Goal: Information Seeking & Learning: Learn about a topic

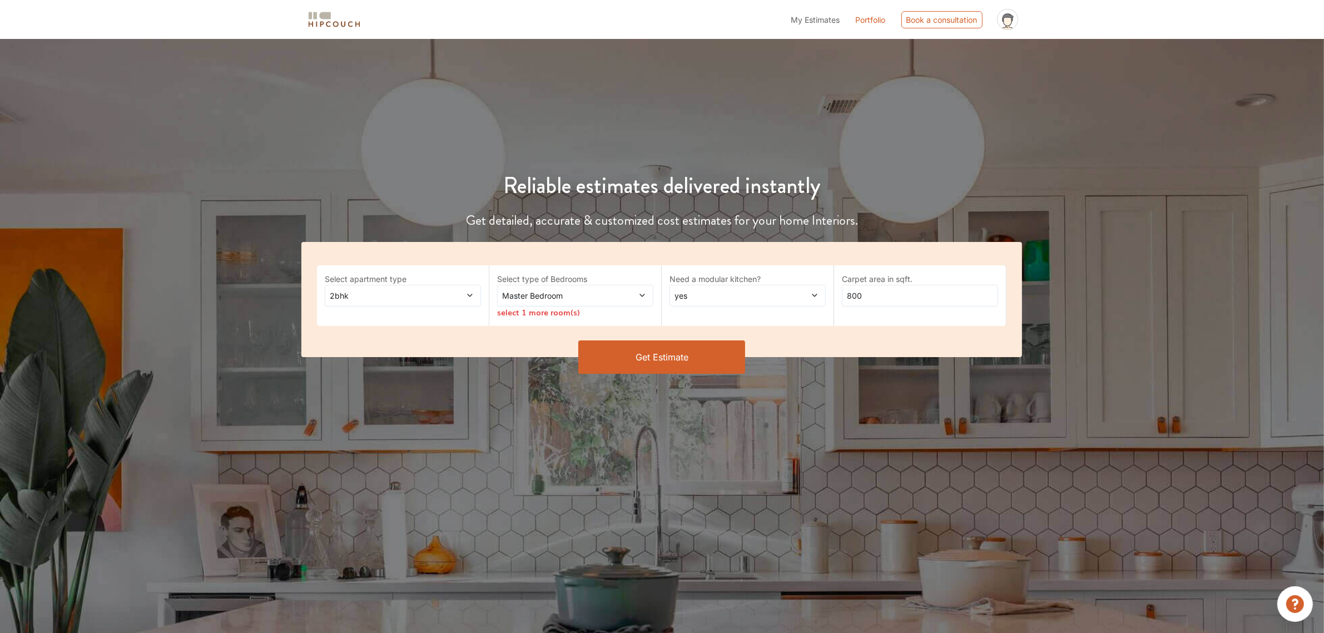
click at [468, 292] on icon at bounding box center [470, 295] width 8 height 8
click at [435, 340] on div "3bhk" at bounding box center [406, 342] width 150 height 12
click at [575, 297] on span "Master Bedroom" at bounding box center [555, 296] width 110 height 12
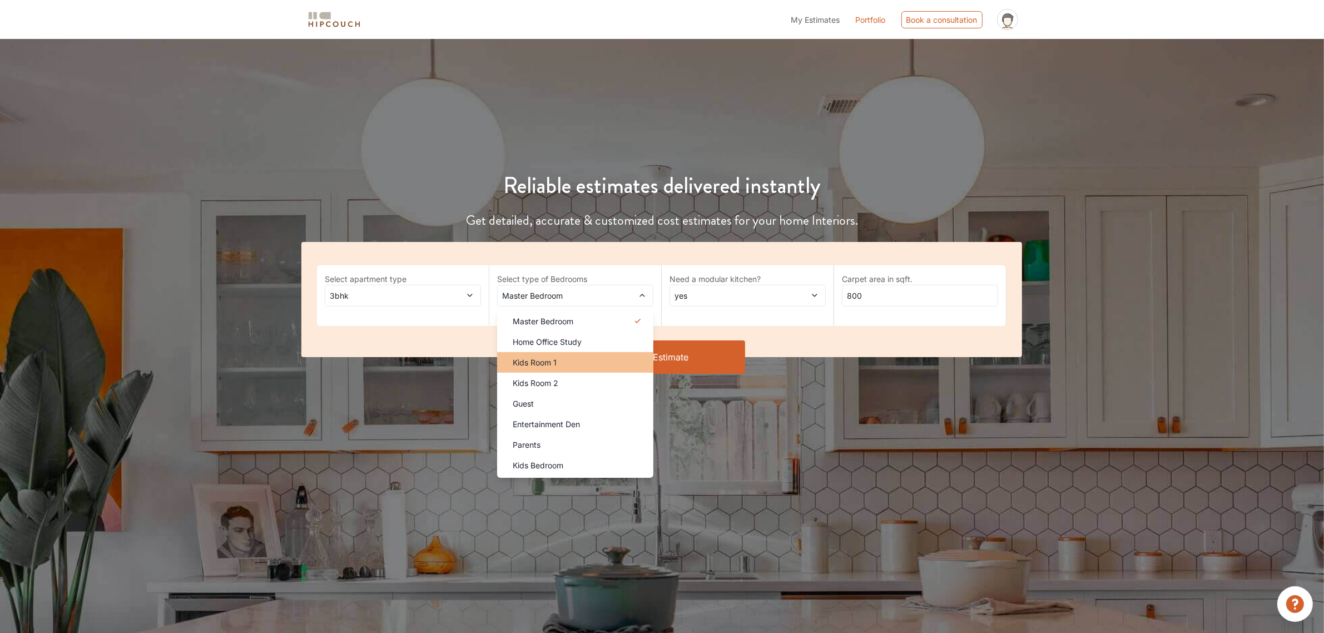
click at [596, 368] on li "Kids Room 1" at bounding box center [575, 362] width 156 height 21
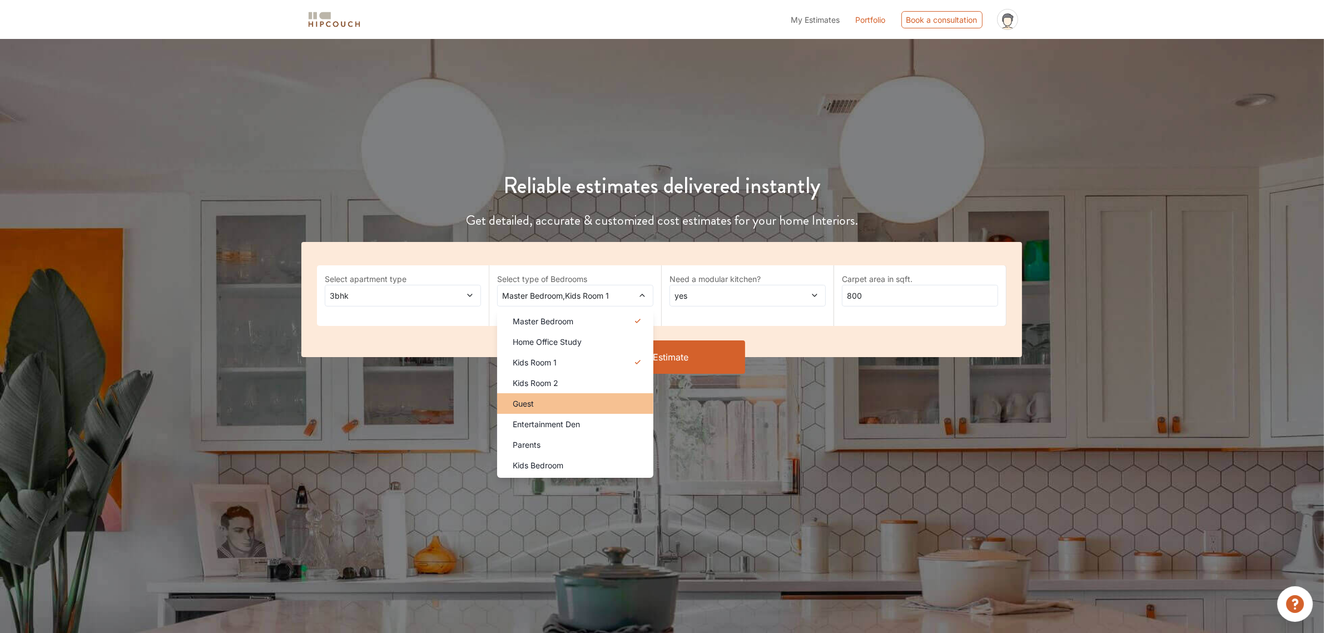
click at [581, 410] on li "Guest" at bounding box center [575, 403] width 156 height 21
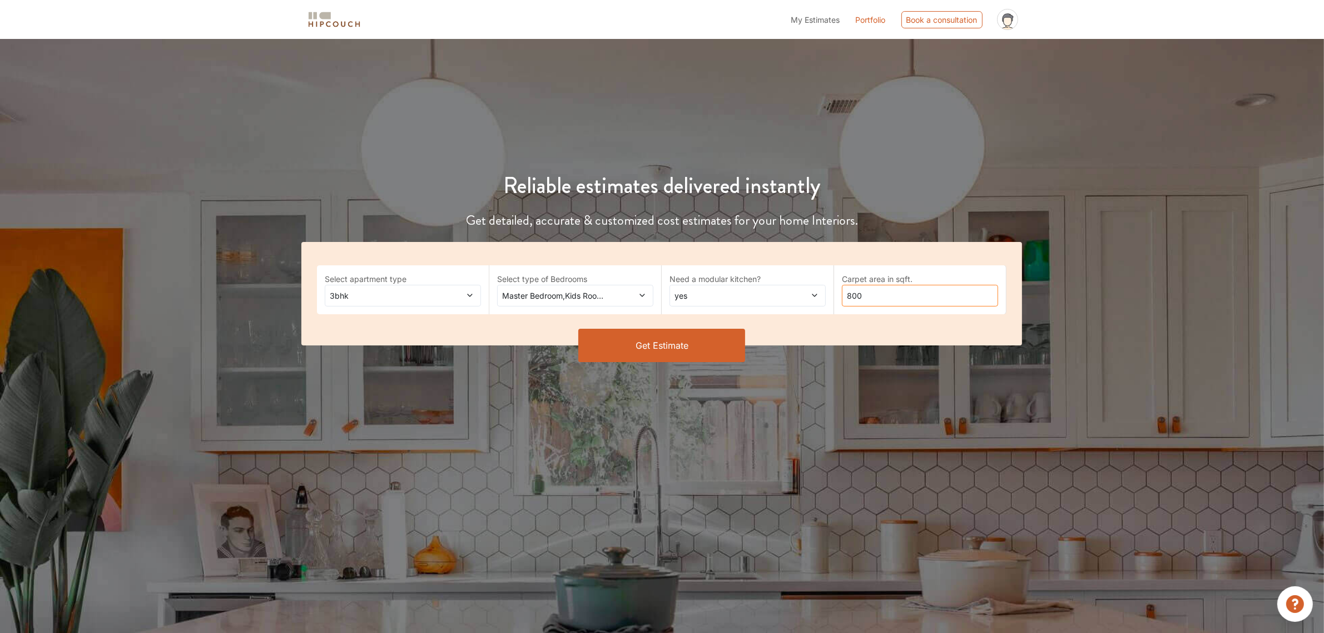
click at [881, 296] on input "800" at bounding box center [920, 296] width 156 height 22
type input "8"
type input "1"
type input "1500"
click at [596, 340] on button "Get Estimate" at bounding box center [661, 345] width 167 height 33
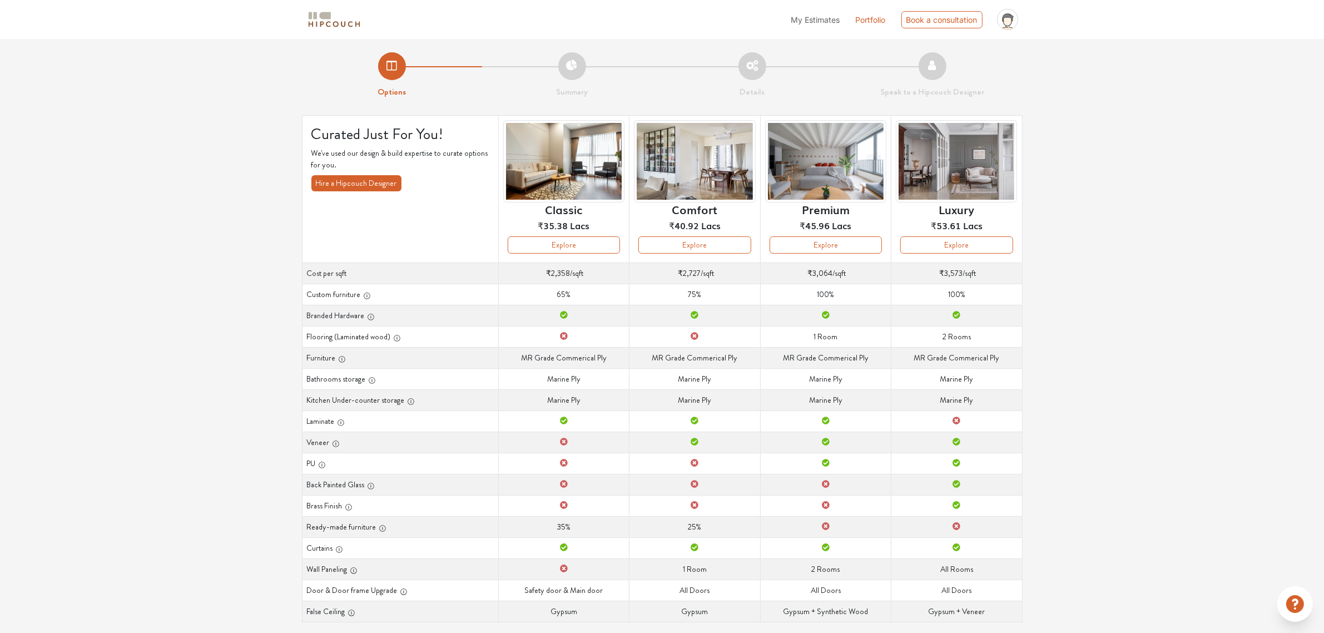
scroll to position [18, 0]
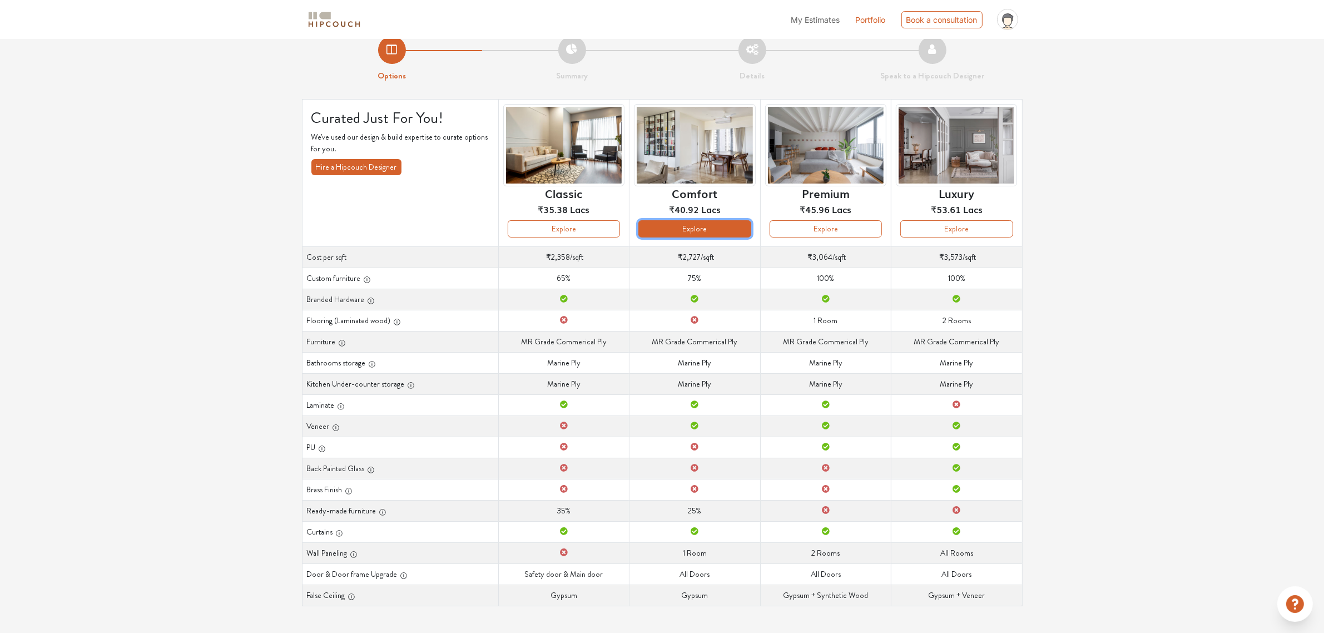
click at [677, 224] on button "Explore" at bounding box center [694, 228] width 112 height 17
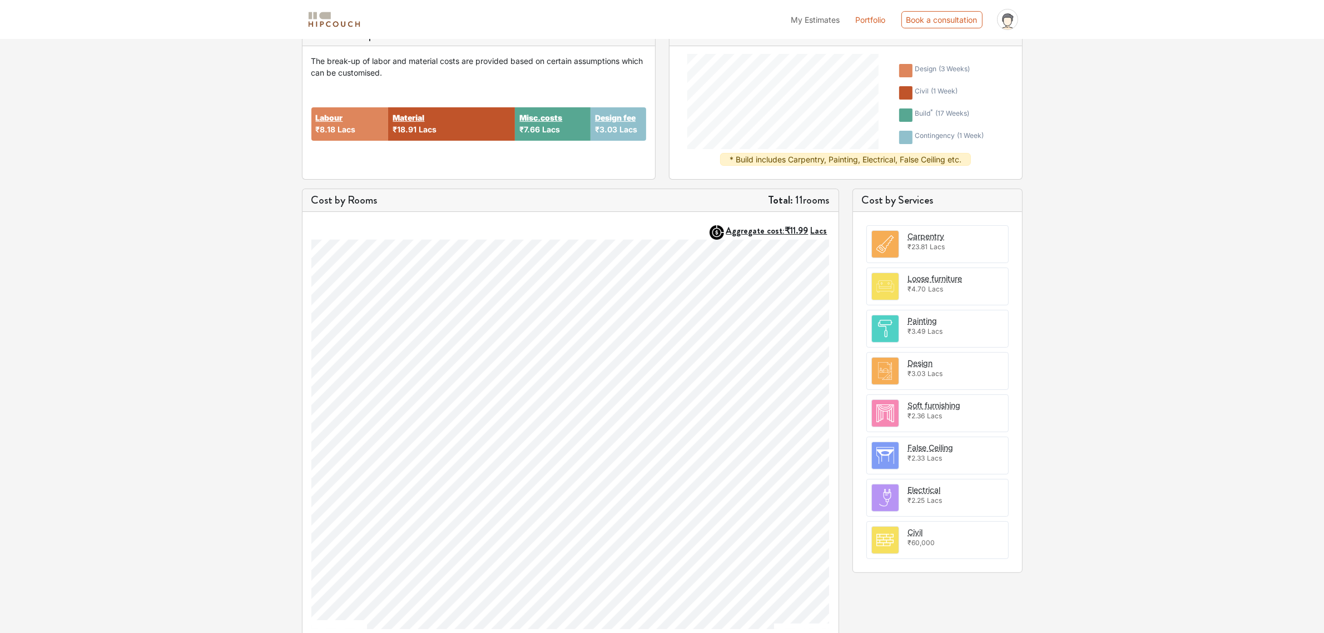
scroll to position [192, 0]
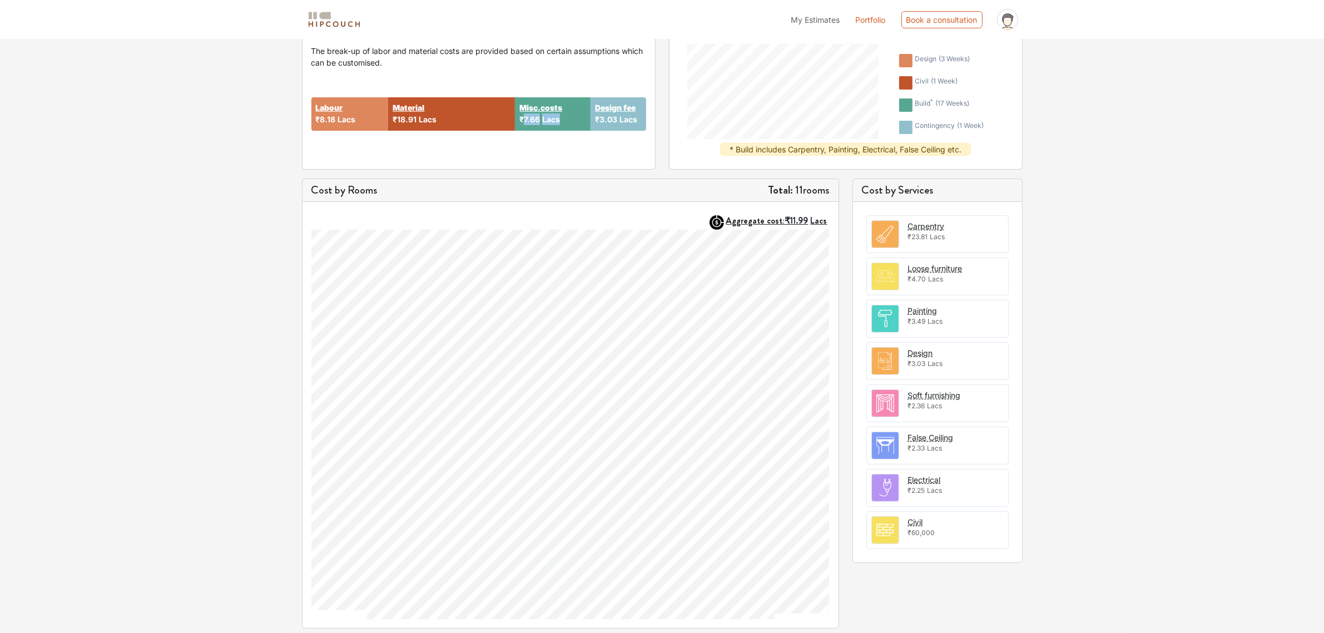
drag, startPoint x: 523, startPoint y: 117, endPoint x: 576, endPoint y: 115, distance: 53.4
click at [576, 115] on div "Misc.costs ₹7.66 Lacs" at bounding box center [553, 113] width 76 height 33
drag, startPoint x: 632, startPoint y: 115, endPoint x: 569, endPoint y: 123, distance: 63.9
click at [569, 123] on div "Labour ₹8.18 Lacs Material ₹18.91 Lacs Misc.costs ₹7.66 Lacs Design fee ₹3.03 L…" at bounding box center [478, 114] width 335 height 92
click at [923, 242] on div "₹23.81 Lacs" at bounding box center [926, 237] width 37 height 10
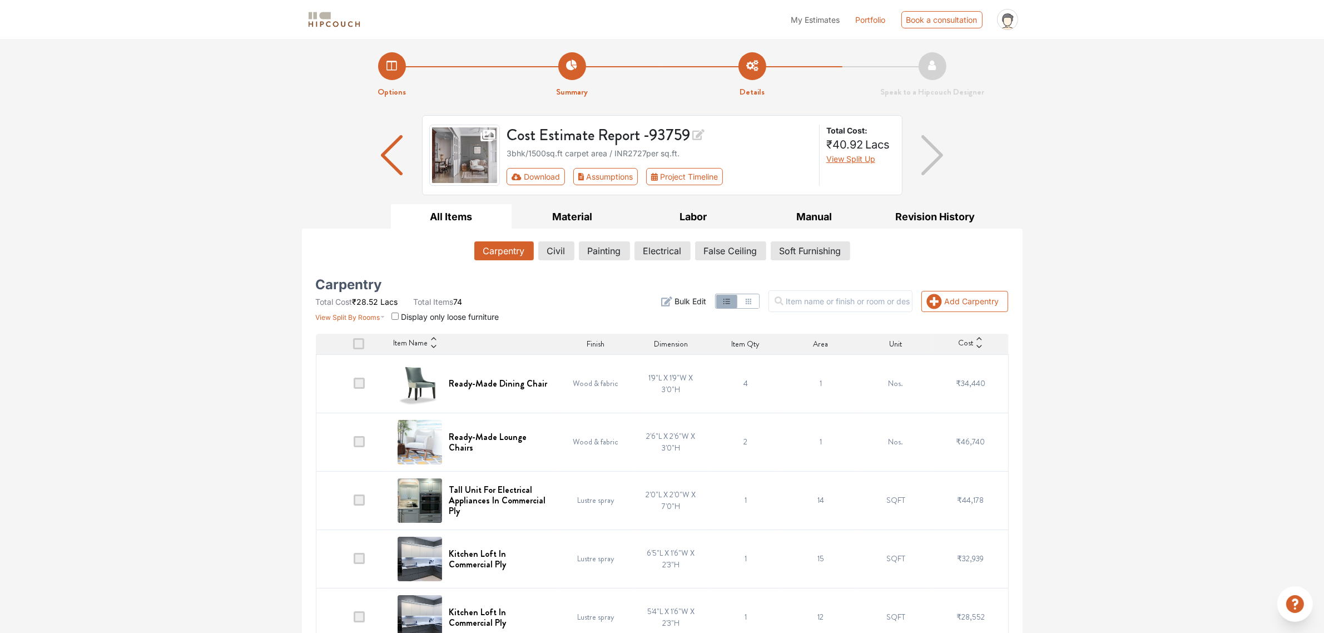
click at [390, 315] on section "View Split By Rooms Display only loose furniture" at bounding box center [407, 314] width 183 height 15
click at [362, 382] on span at bounding box center [359, 382] width 11 height 11
click at [354, 386] on input "checkbox" at bounding box center [354, 386] width 0 height 0
click at [359, 429] on td at bounding box center [353, 441] width 75 height 58
click at [346, 465] on td at bounding box center [353, 441] width 75 height 58
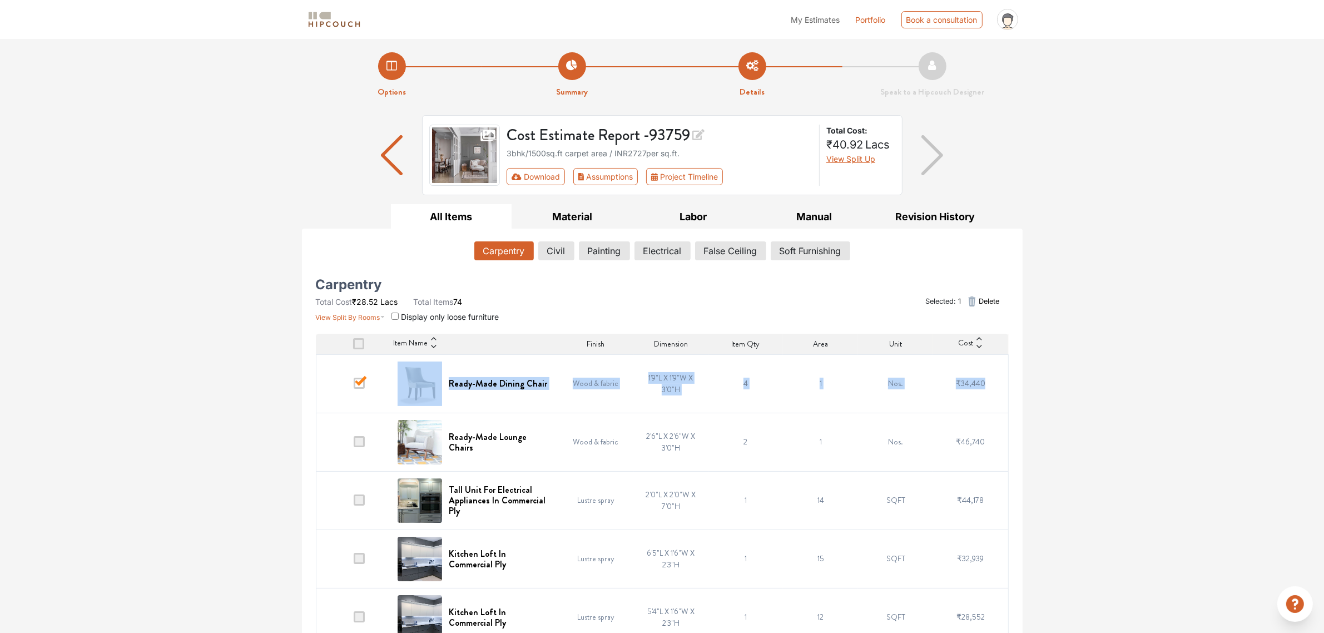
drag, startPoint x: 346, startPoint y: 465, endPoint x: 360, endPoint y: 397, distance: 68.6
click at [363, 446] on span at bounding box center [359, 441] width 11 height 11
click at [354, 444] on input "checkbox" at bounding box center [354, 444] width 0 height 0
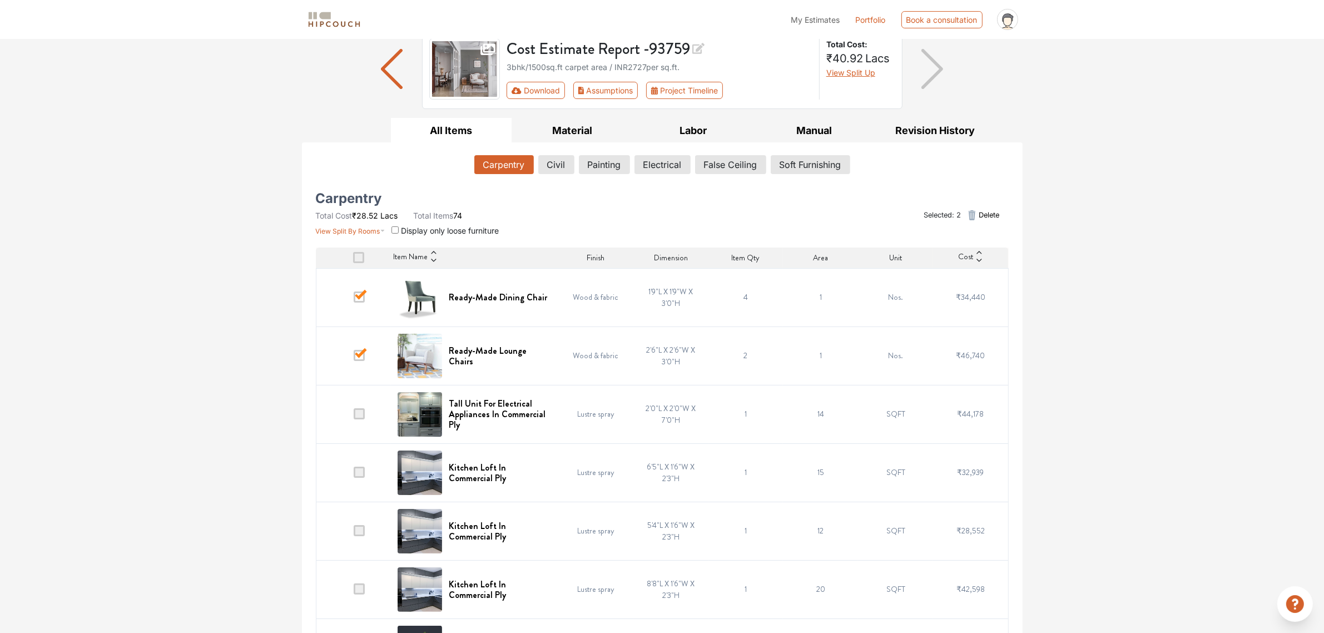
scroll to position [87, 0]
click at [364, 429] on td at bounding box center [353, 413] width 75 height 58
click at [364, 474] on span at bounding box center [359, 471] width 11 height 11
click at [354, 474] on input "checkbox" at bounding box center [354, 474] width 0 height 0
click at [354, 421] on td at bounding box center [353, 413] width 75 height 58
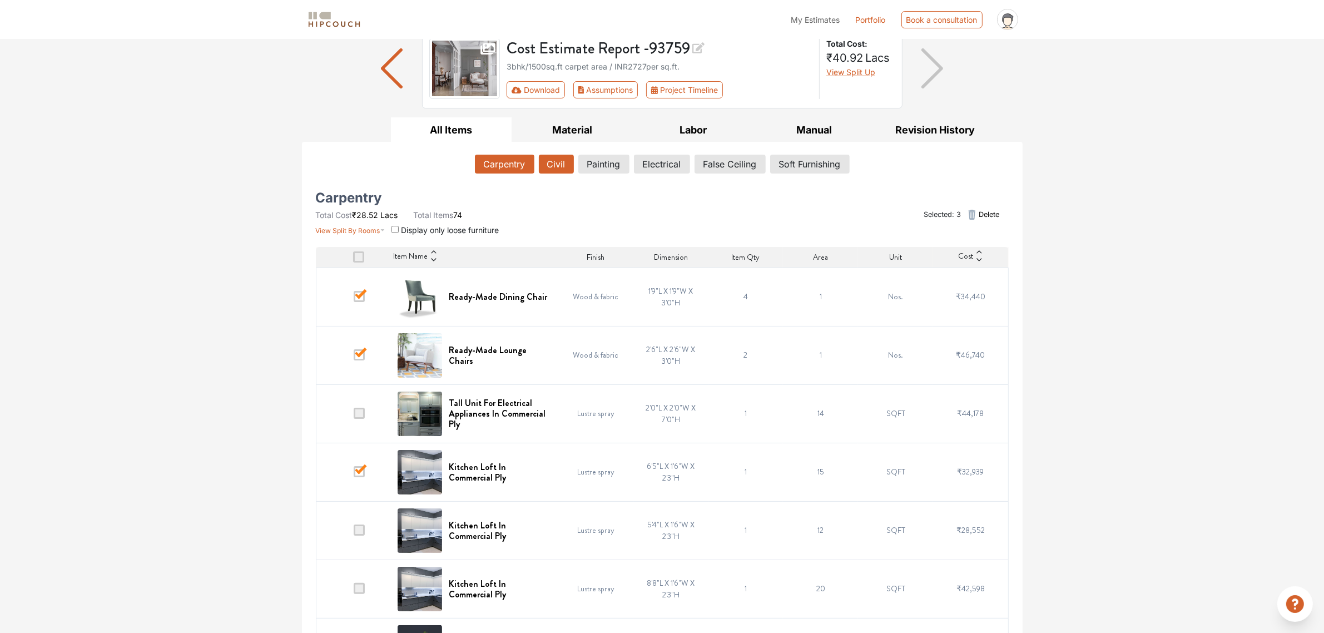
click at [566, 170] on button "Civil" at bounding box center [556, 164] width 35 height 19
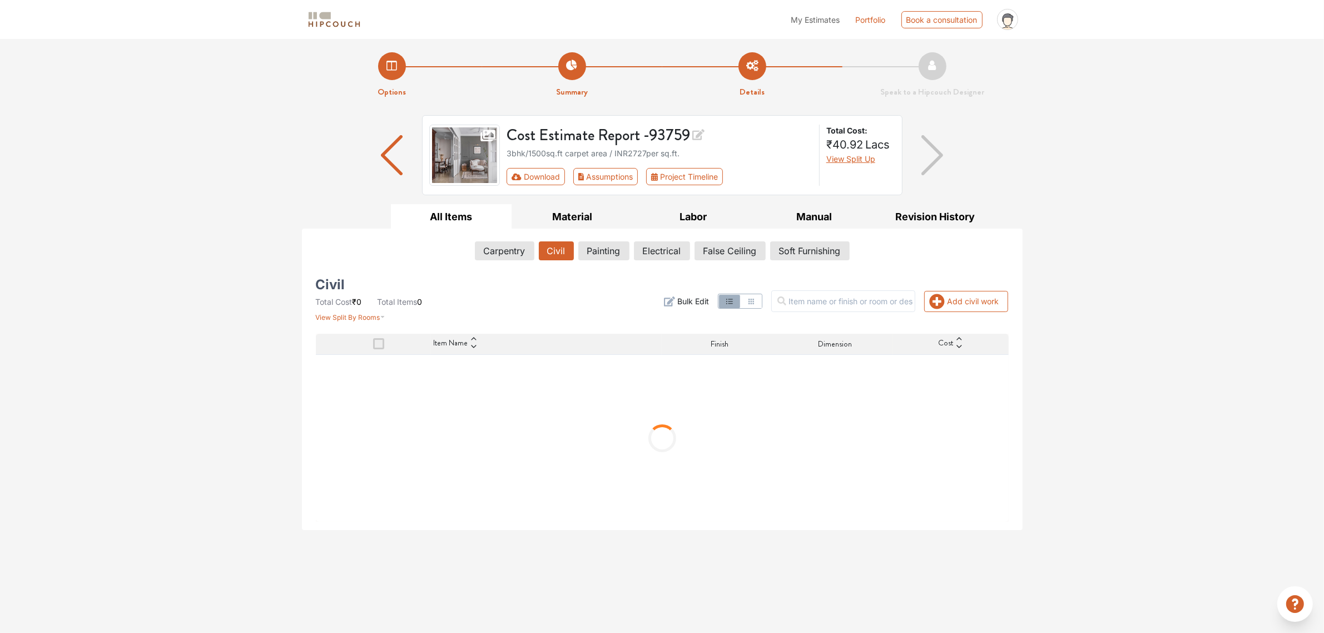
scroll to position [0, 0]
drag, startPoint x: 599, startPoint y: 262, endPoint x: 809, endPoint y: 251, distance: 211.0
click at [809, 251] on div "Carpentry Civil Painting Electrical False Ceiling Soft Furnishing" at bounding box center [662, 252] width 693 height 23
click at [809, 251] on button "Soft Furnishing" at bounding box center [810, 250] width 78 height 19
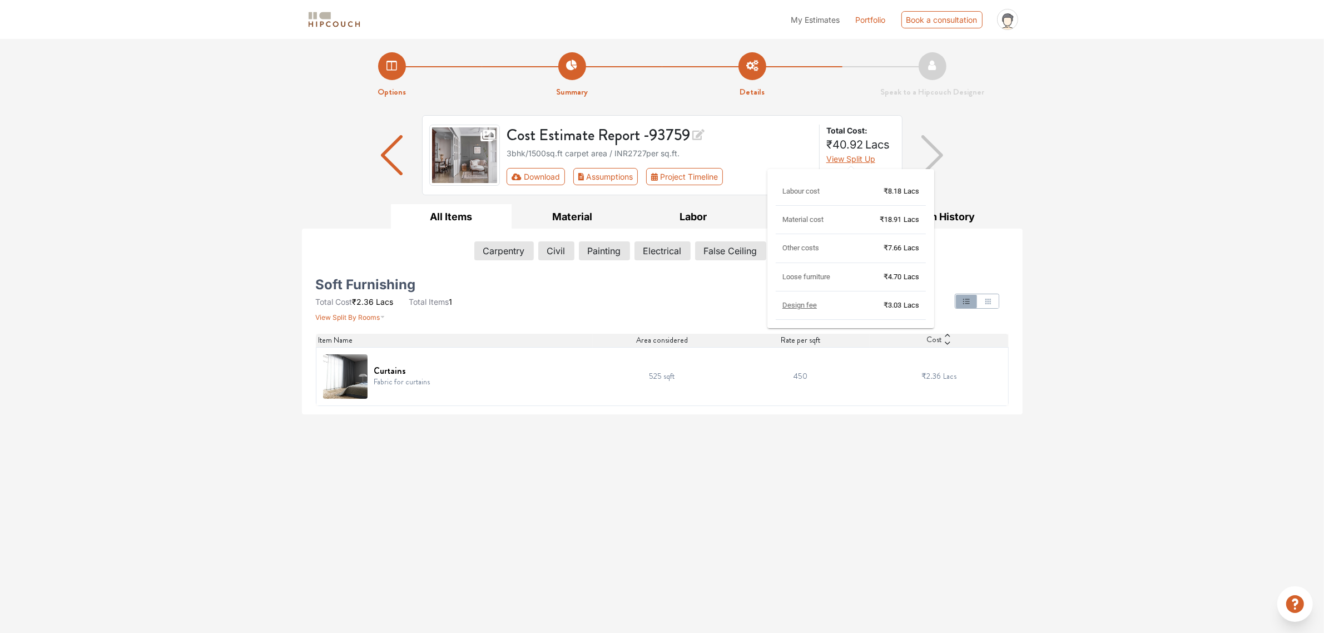
click at [866, 159] on span "View Split Up" at bounding box center [850, 158] width 49 height 9
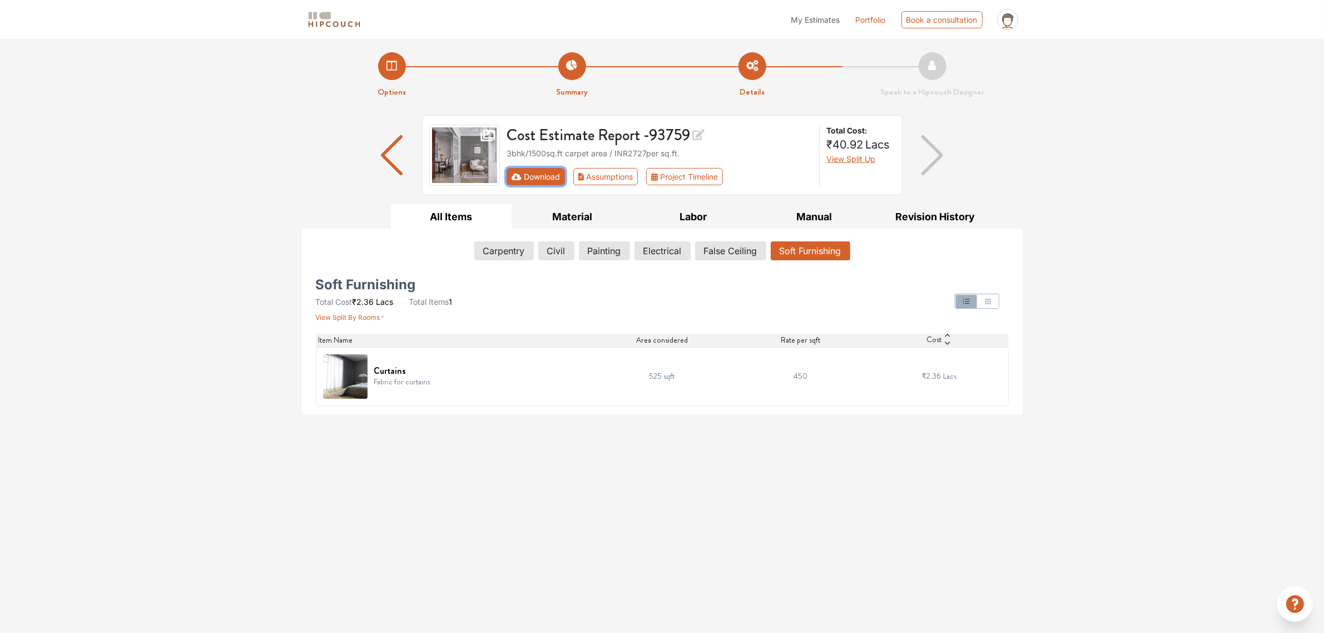
click at [538, 173] on button "Download" at bounding box center [535, 176] width 58 height 17
click at [523, 172] on button "Download" at bounding box center [535, 176] width 58 height 17
click at [528, 181] on button "Download" at bounding box center [535, 176] width 58 height 17
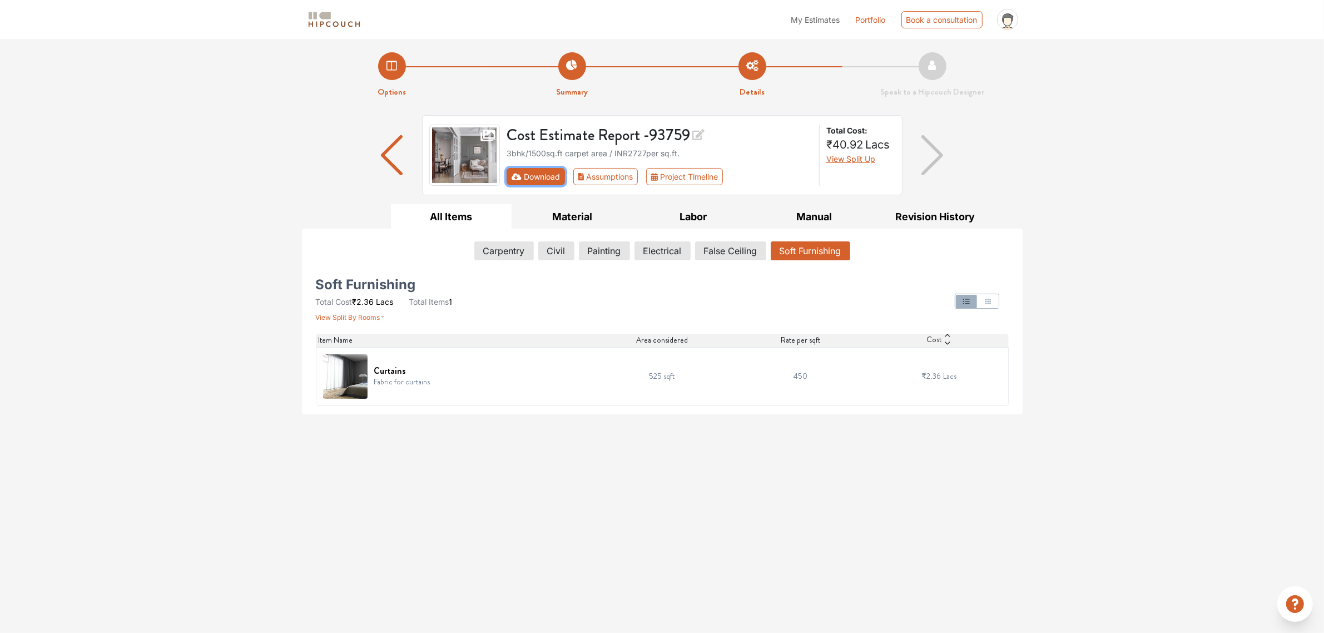
click at [528, 181] on button "Download" at bounding box center [535, 176] width 58 height 17
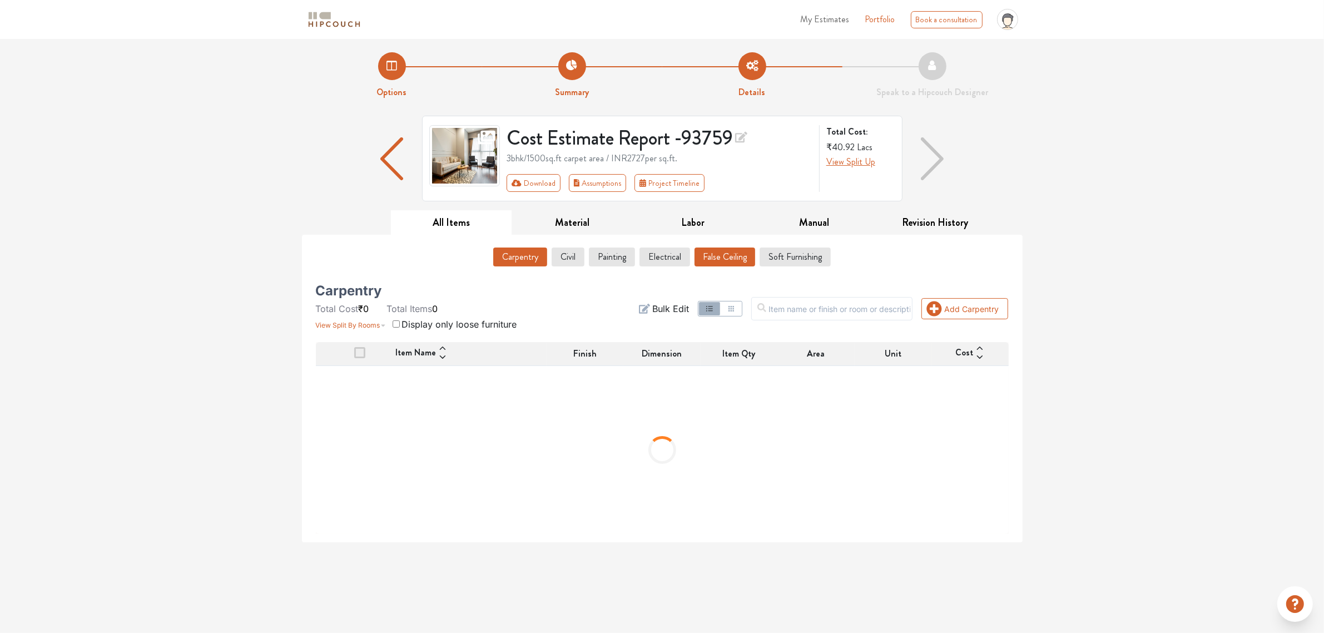
drag, startPoint x: 460, startPoint y: 231, endPoint x: 714, endPoint y: 253, distance: 255.1
click at [714, 253] on div "All Items Material Labor Manual Revision History Carpentry Civil Painting Elect…" at bounding box center [662, 376] width 734 height 332
click at [714, 253] on button "False Ceiling" at bounding box center [724, 256] width 61 height 19
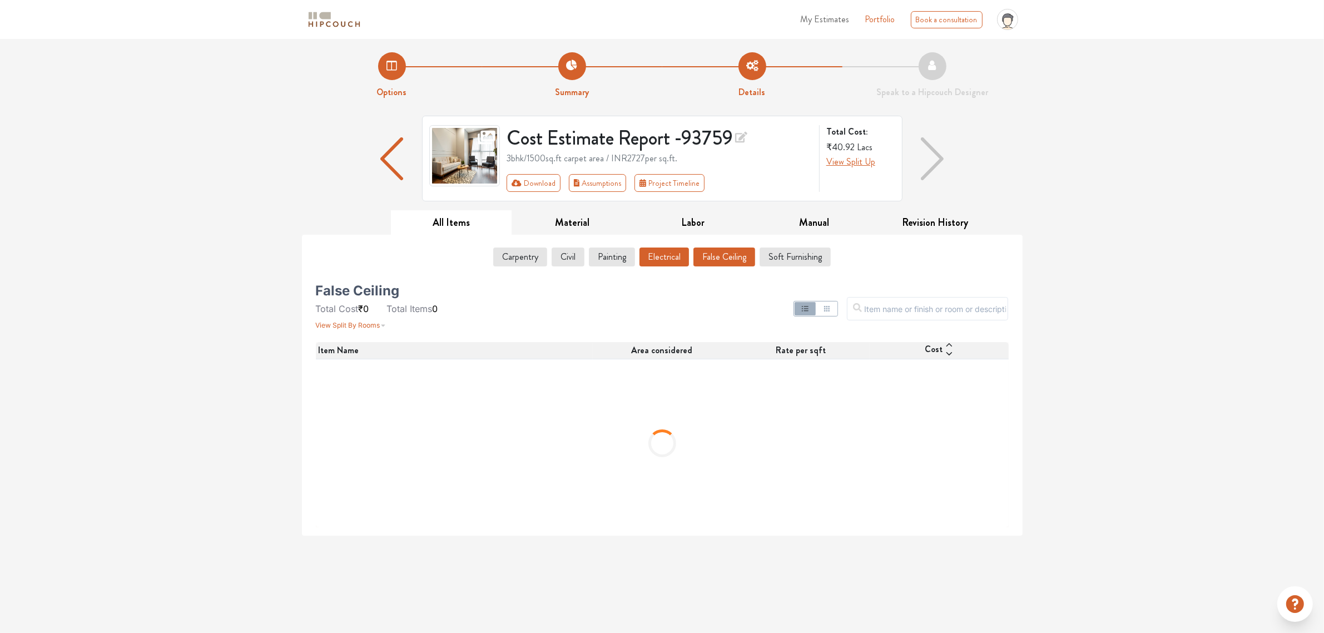
click at [654, 254] on button "Electrical" at bounding box center [663, 256] width 49 height 19
click at [563, 259] on button "Civil" at bounding box center [567, 256] width 32 height 19
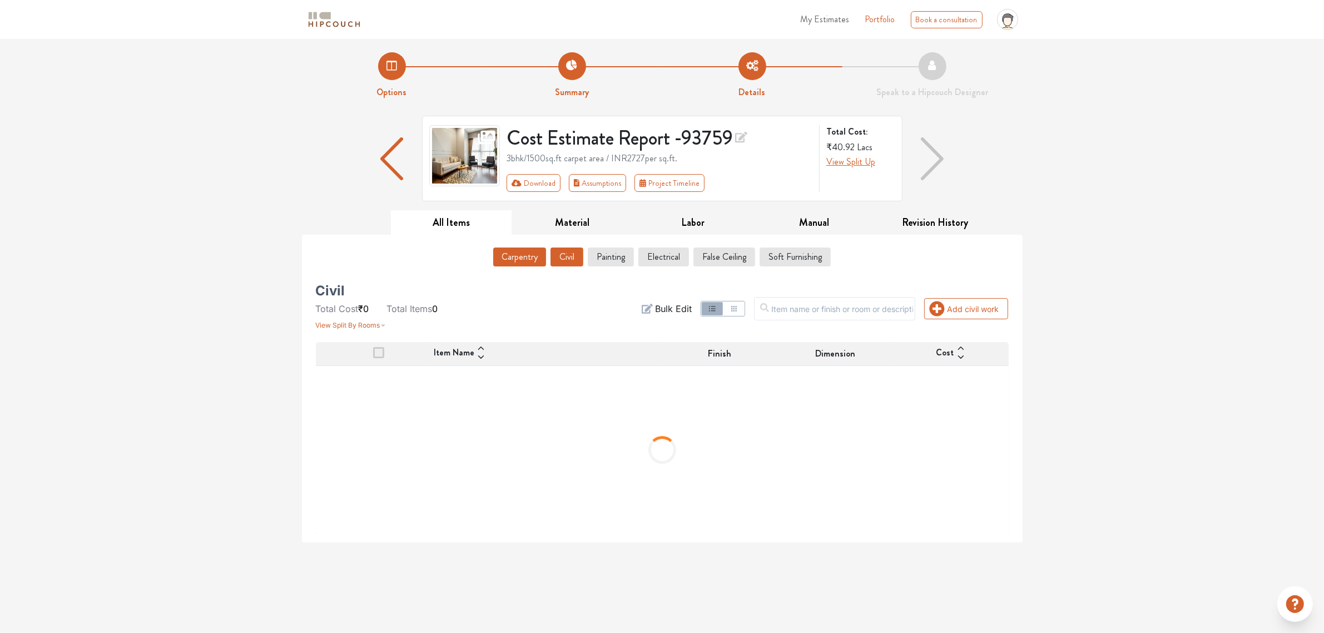
click at [536, 256] on button "Carpentry" at bounding box center [519, 256] width 53 height 19
click at [716, 217] on button "Labor" at bounding box center [693, 222] width 121 height 25
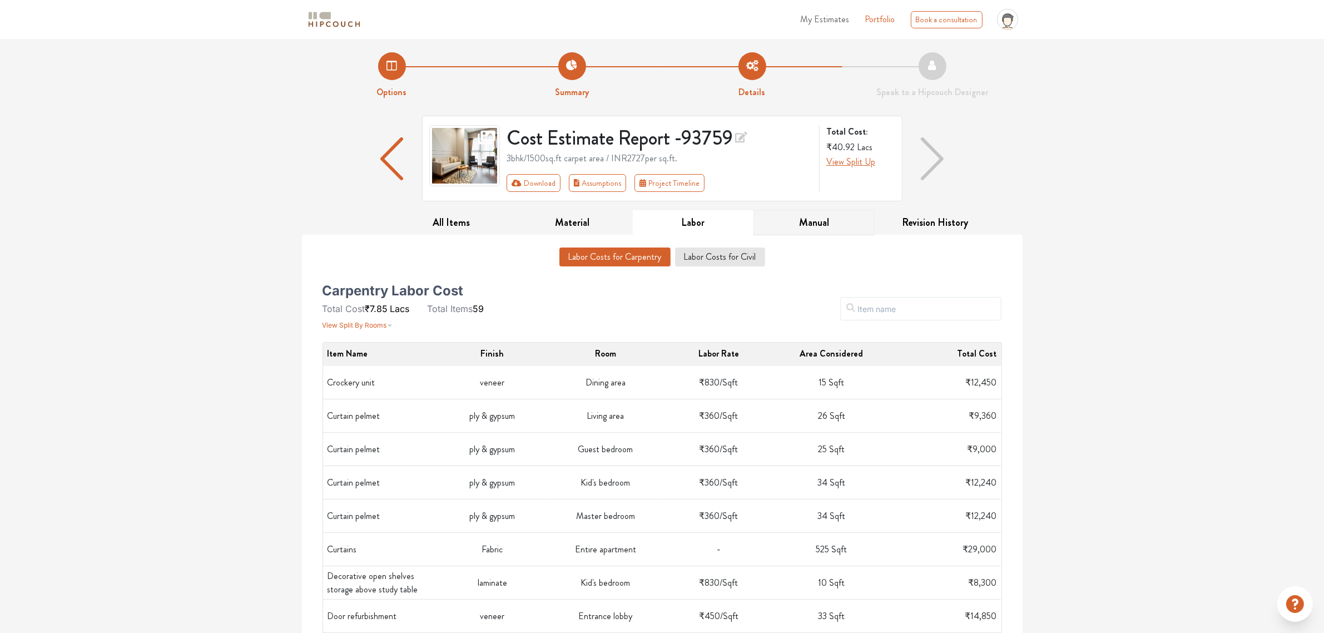
click at [841, 227] on button "Manual" at bounding box center [813, 222] width 121 height 25
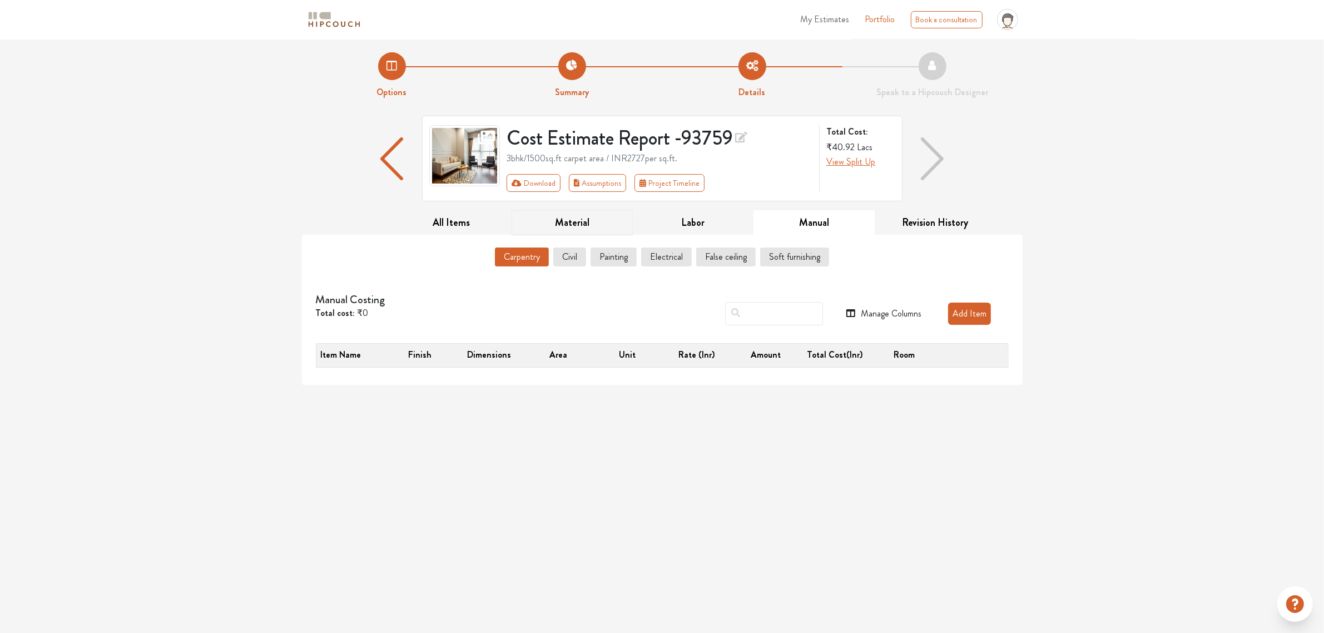
click at [578, 226] on button "Material" at bounding box center [571, 222] width 121 height 25
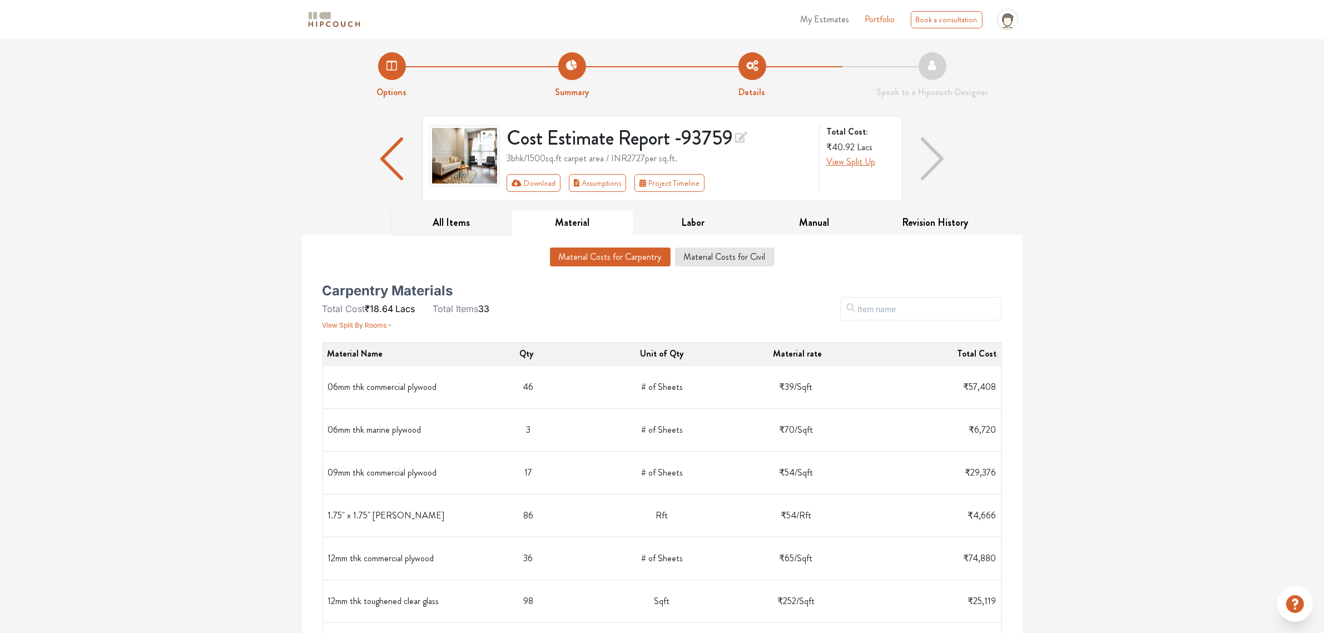
click at [477, 211] on button "All Items" at bounding box center [451, 222] width 121 height 25
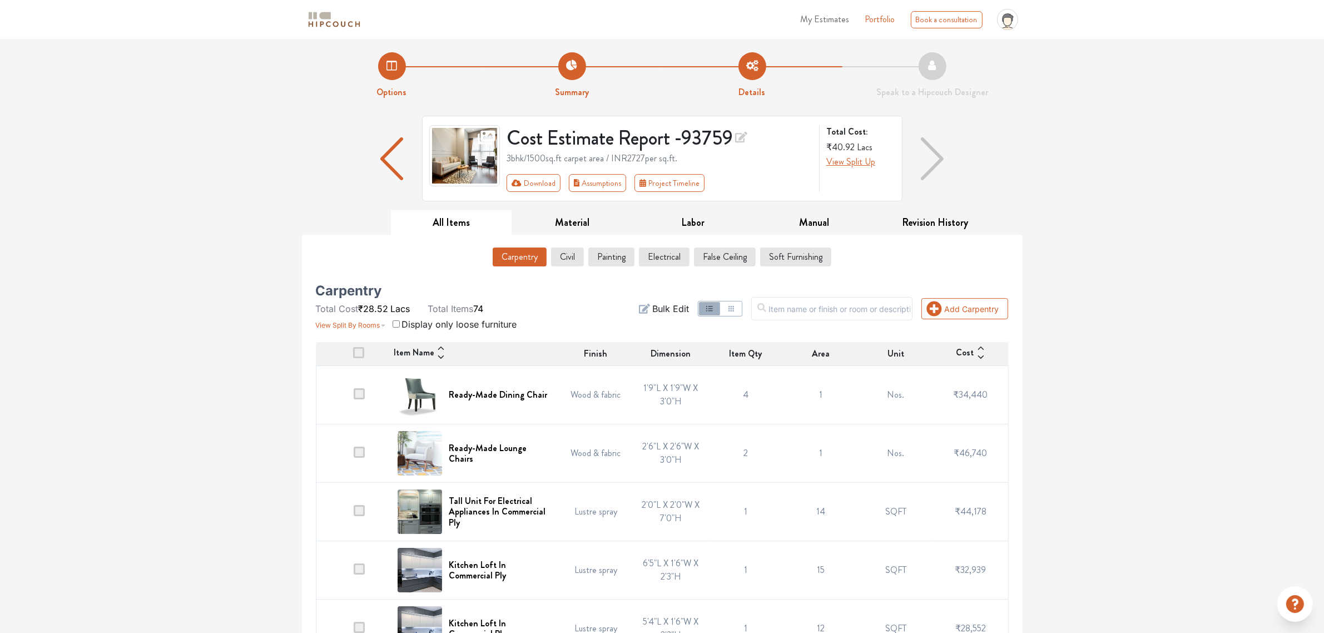
scroll to position [17, 0]
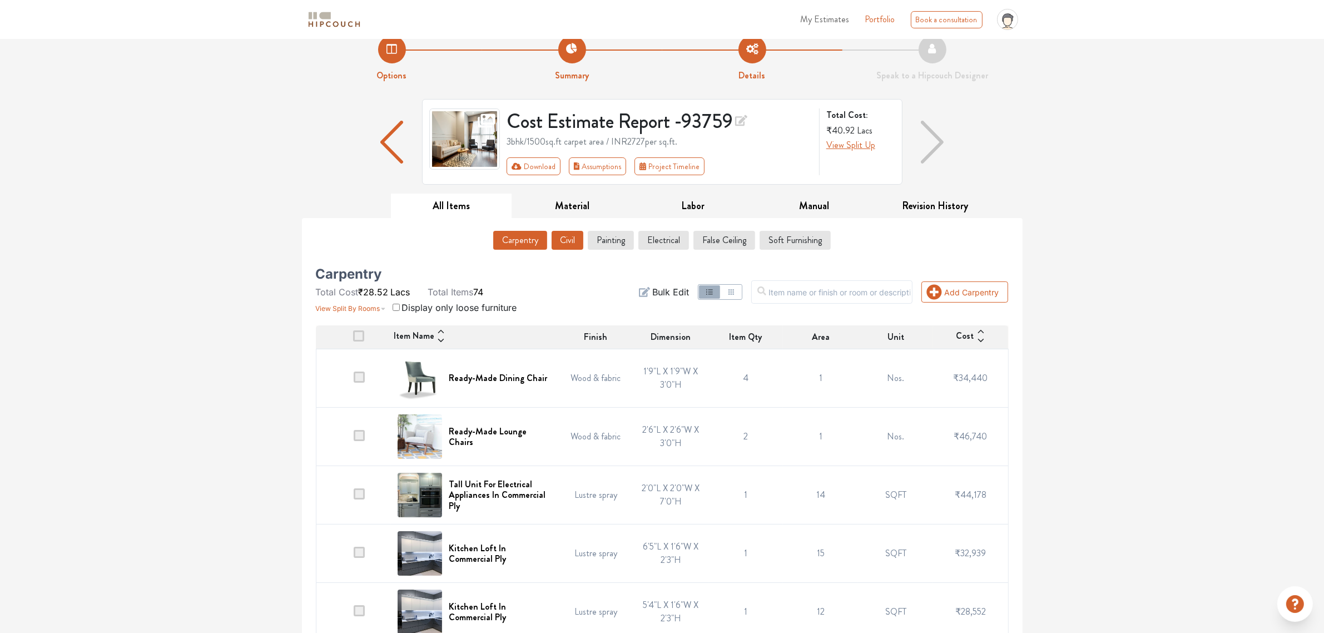
click at [570, 245] on button "Civil" at bounding box center [567, 240] width 32 height 19
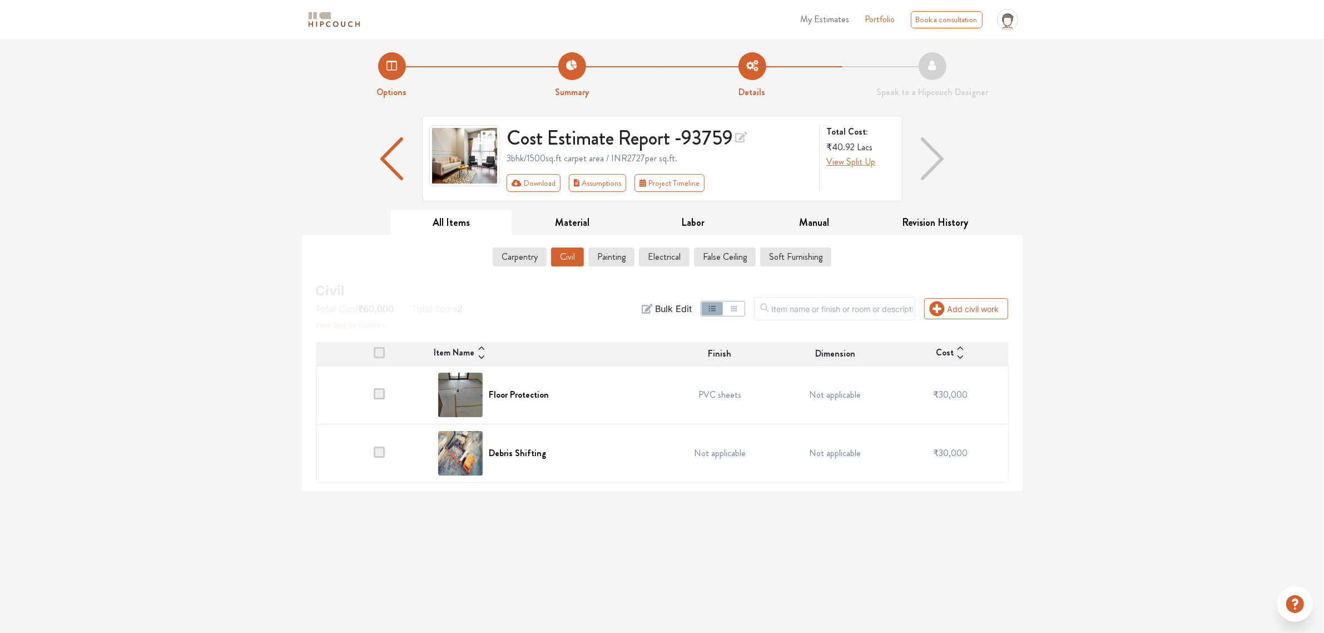
click at [431, 110] on div "Options Summary Details Speak to a Hipcouch Designer Cost Estimate Report - 937…" at bounding box center [662, 265] width 1324 height 452
click at [371, 397] on td at bounding box center [374, 395] width 116 height 58
click at [516, 399] on h6 "Floor Protection" at bounding box center [519, 394] width 60 height 11
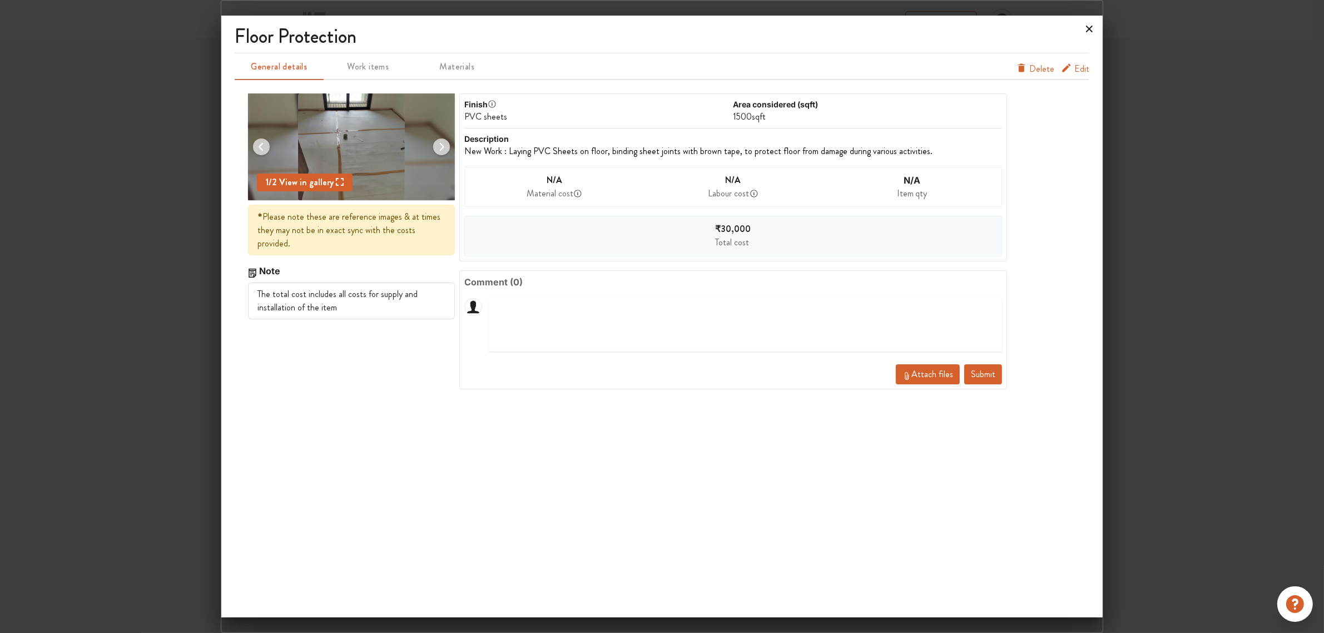
click at [1091, 21] on icon at bounding box center [1089, 29] width 18 height 18
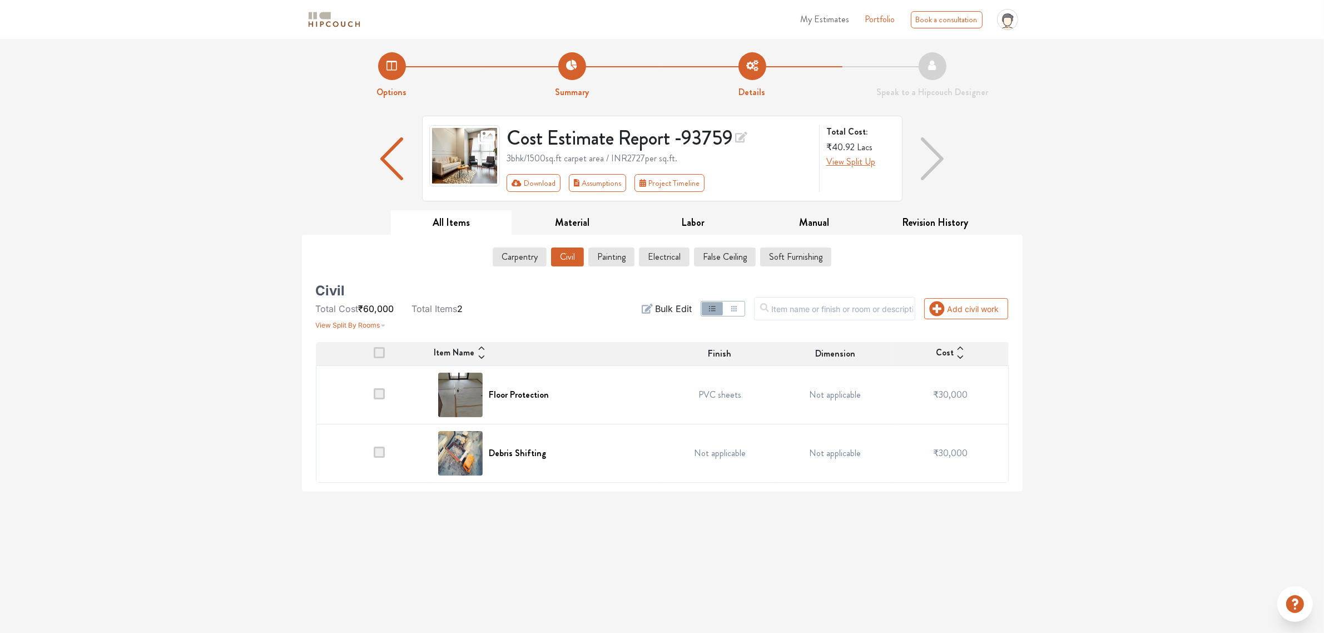
click at [407, 162] on div at bounding box center [392, 159] width 60 height 86
click at [381, 162] on img "button" at bounding box center [391, 158] width 23 height 43
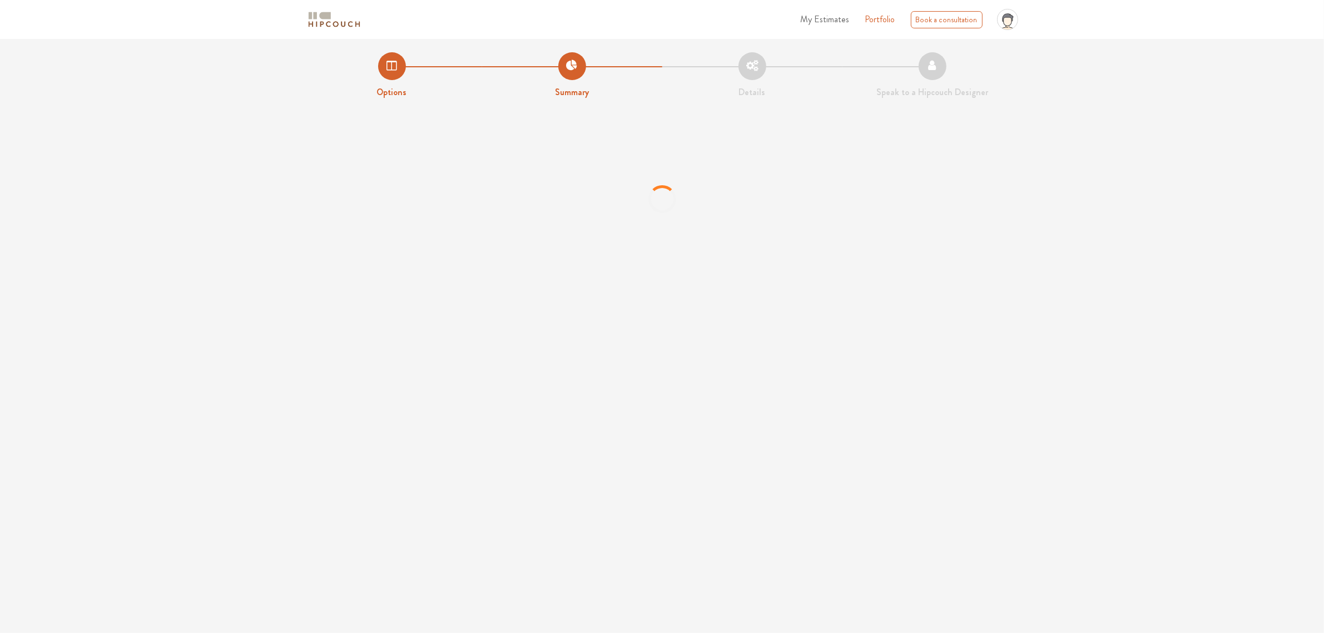
drag, startPoint x: 701, startPoint y: 355, endPoint x: 755, endPoint y: 187, distance: 176.3
click at [755, 187] on div "My Estimates Portfolio Book a consultation profile pic Upload Boq Logout Option…" at bounding box center [662, 316] width 1324 height 633
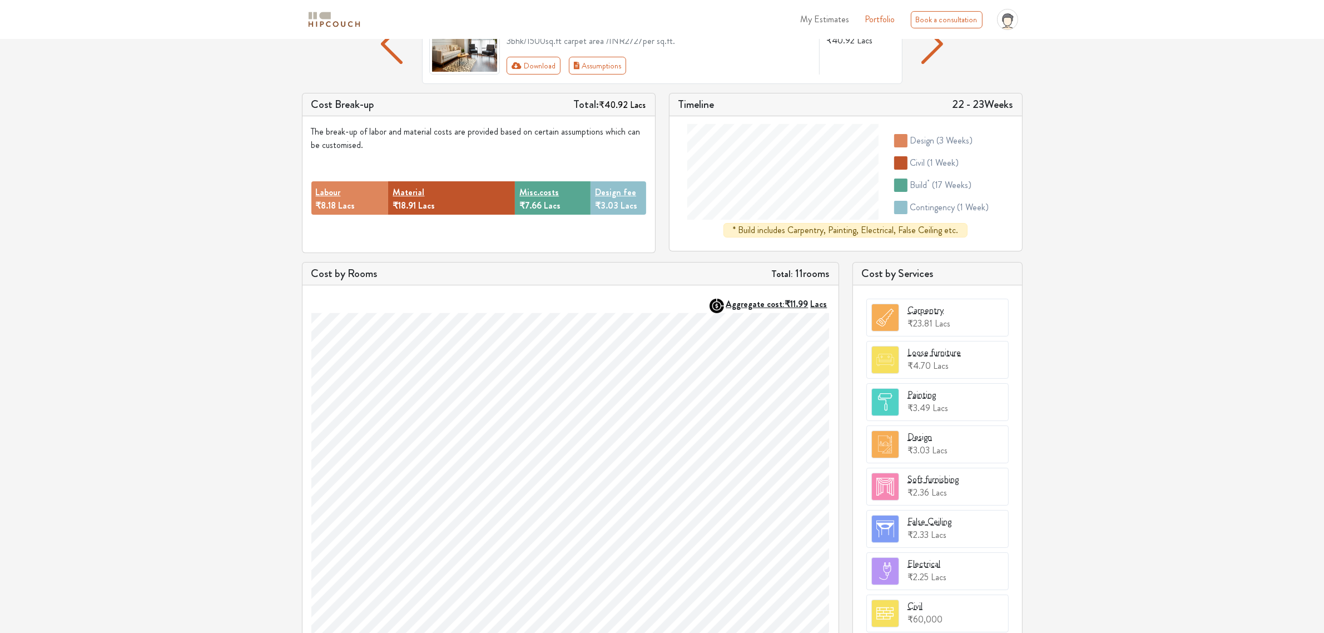
scroll to position [112, 0]
click at [903, 485] on div "Soft furnishing ₹2.36 Lacs" at bounding box center [937, 486] width 142 height 38
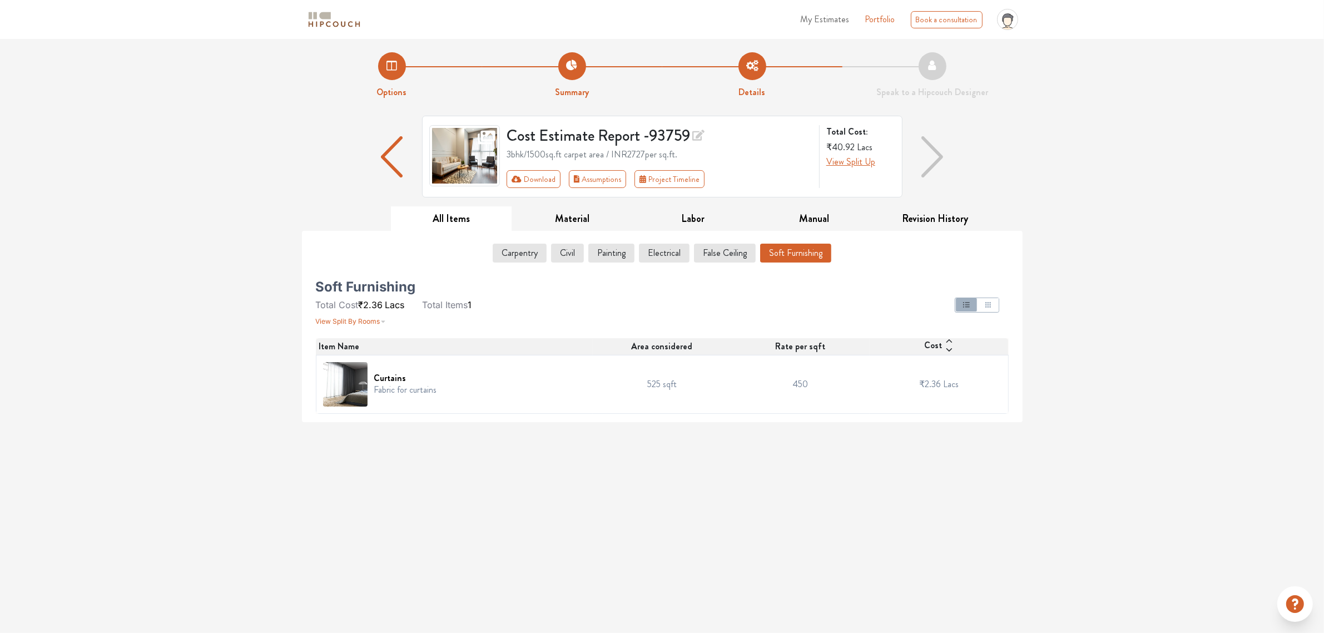
click at [382, 165] on img "button" at bounding box center [392, 156] width 22 height 41
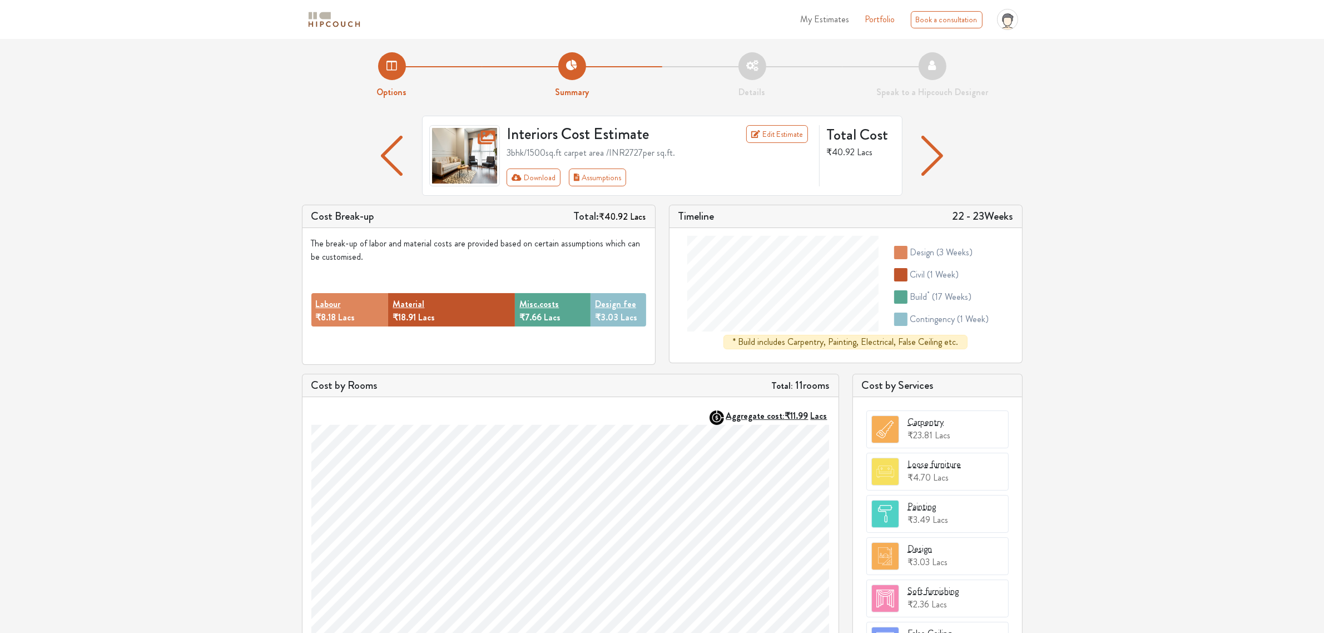
click at [405, 149] on div at bounding box center [392, 156] width 60 height 80
click at [381, 153] on img "button" at bounding box center [392, 156] width 22 height 40
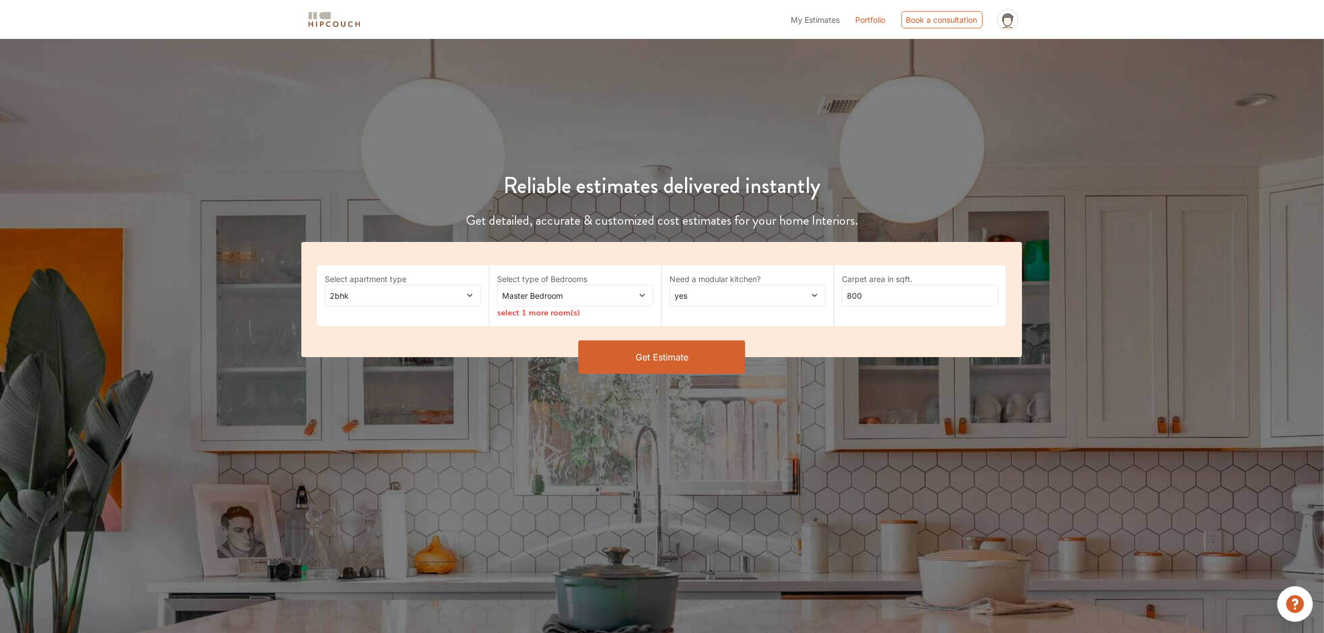
click at [576, 301] on span "Master Bedroom" at bounding box center [555, 296] width 110 height 12
click at [376, 296] on span "2bhk" at bounding box center [382, 296] width 110 height 12
drag, startPoint x: 607, startPoint y: 248, endPoint x: 637, endPoint y: 496, distance: 250.3
click at [637, 496] on div "Reliable estimates delivered instantly Get detailed, accurate & customized cost…" at bounding box center [662, 337] width 1324 height 597
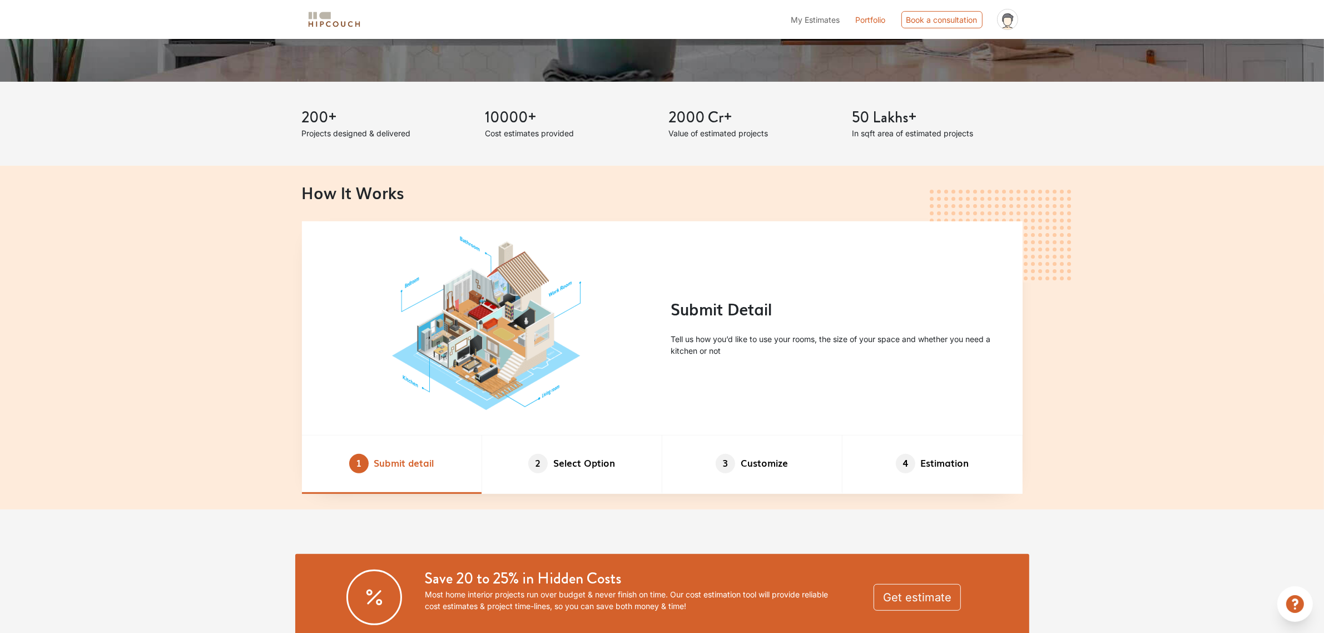
scroll to position [554, 0]
click at [591, 466] on li "2 Select Option" at bounding box center [572, 465] width 180 height 58
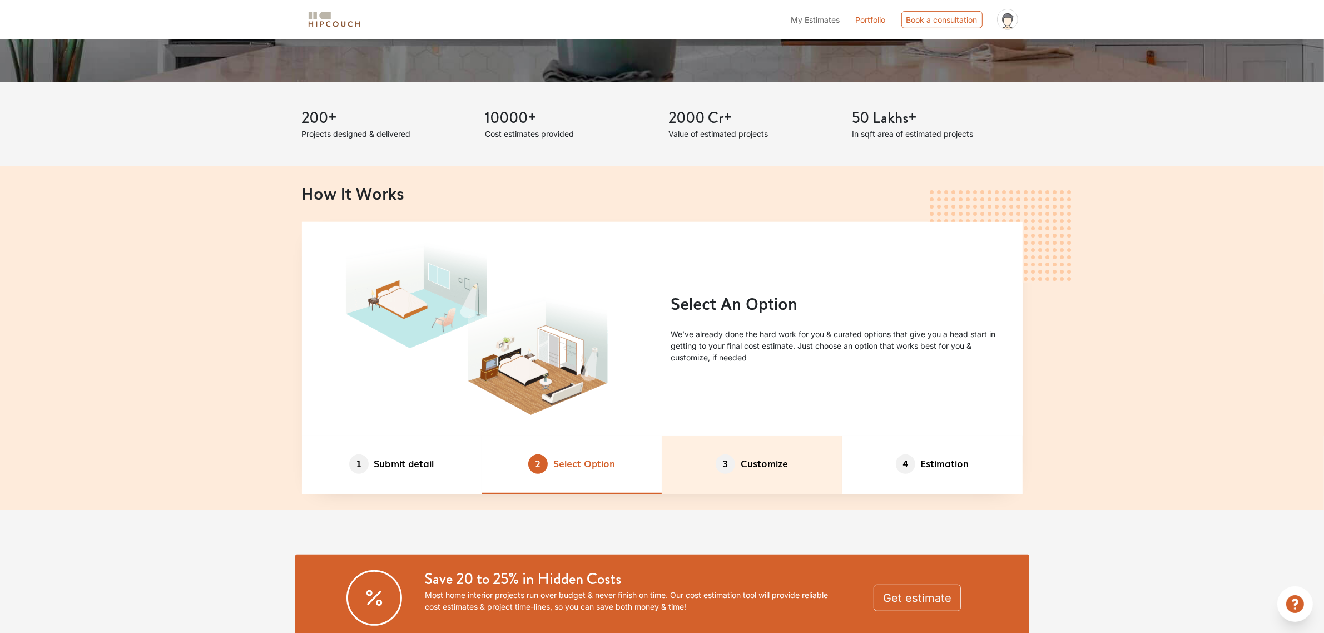
click at [753, 444] on li "3 Customize" at bounding box center [752, 465] width 180 height 58
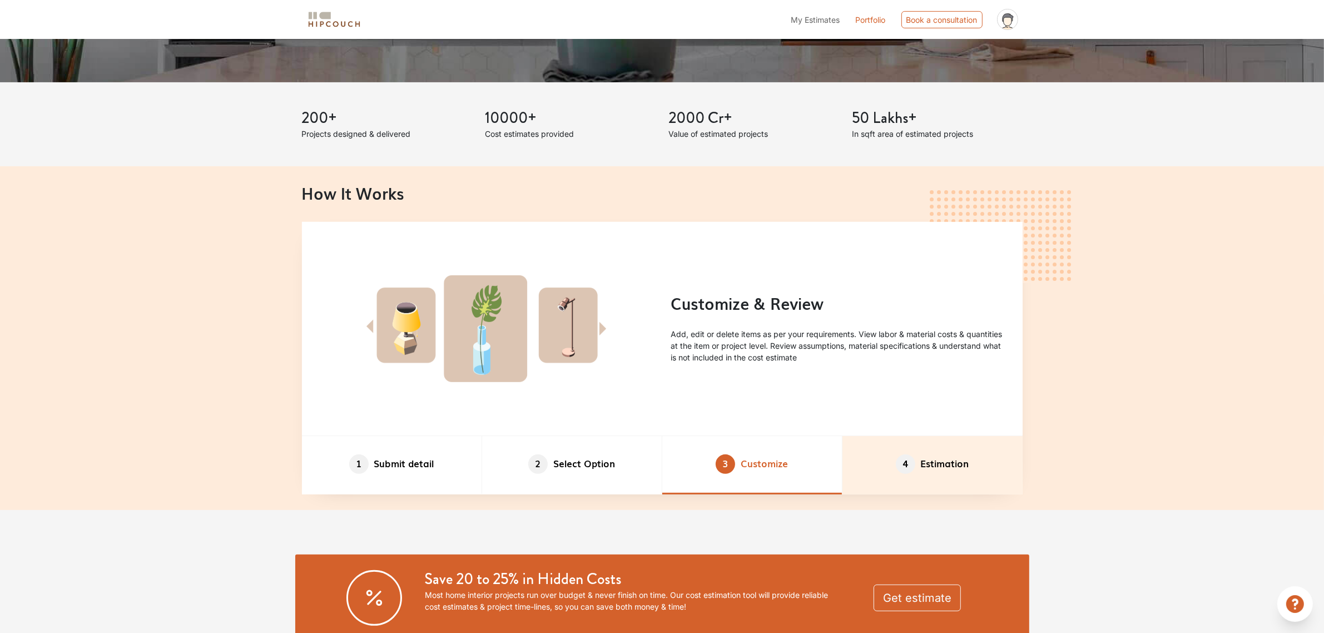
click at [916, 469] on li "4 Estimation" at bounding box center [932, 465] width 180 height 58
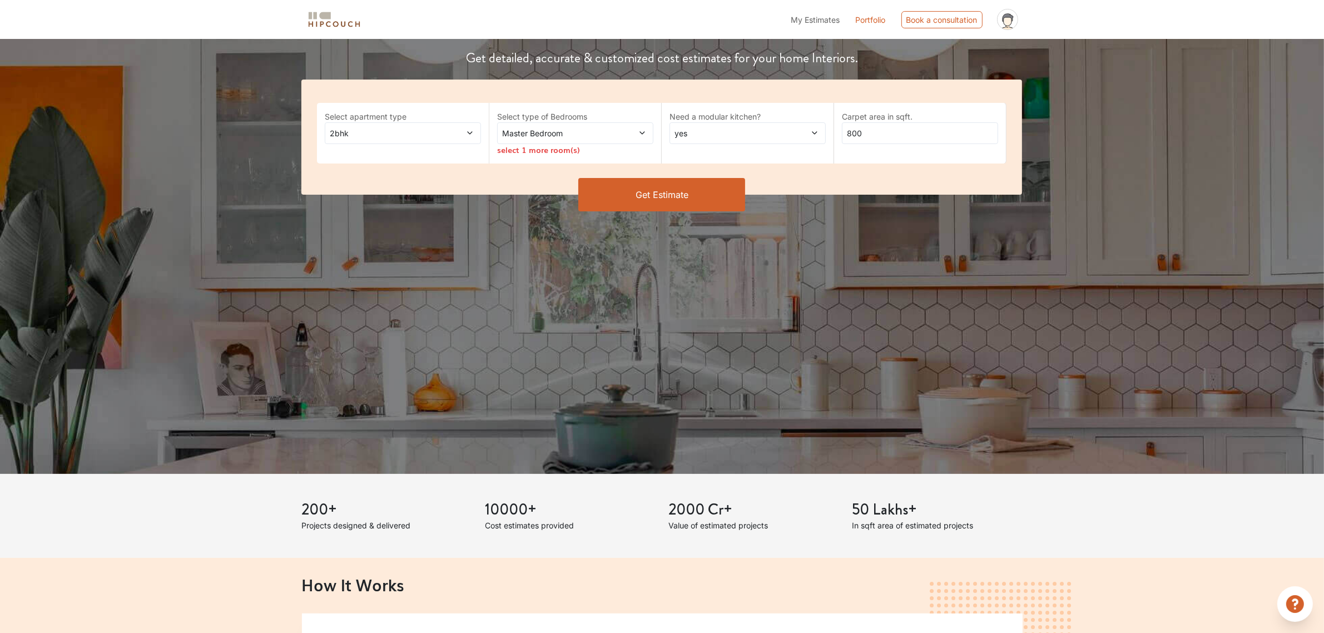
scroll to position [0, 0]
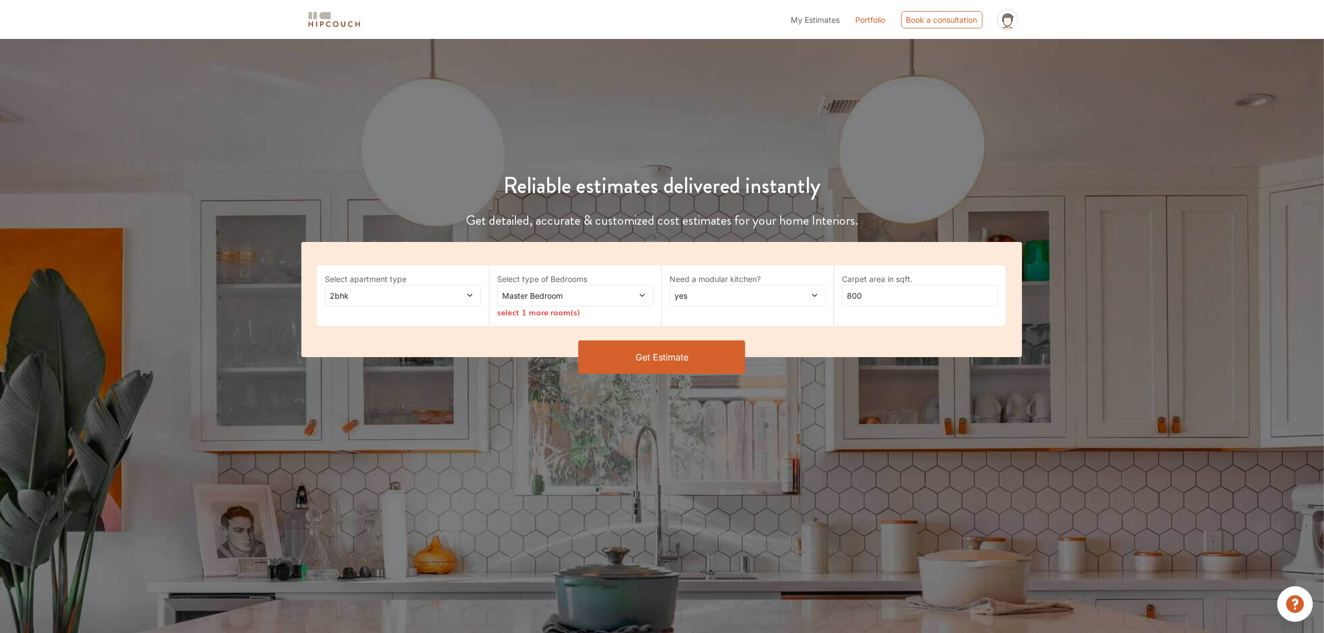
click at [640, 290] on span at bounding box center [628, 296] width 37 height 12
click at [768, 290] on span "yes" at bounding box center [727, 296] width 110 height 12
click at [415, 347] on div "Get Estimate" at bounding box center [662, 356] width 734 height 33
